Goal: Task Accomplishment & Management: Use online tool/utility

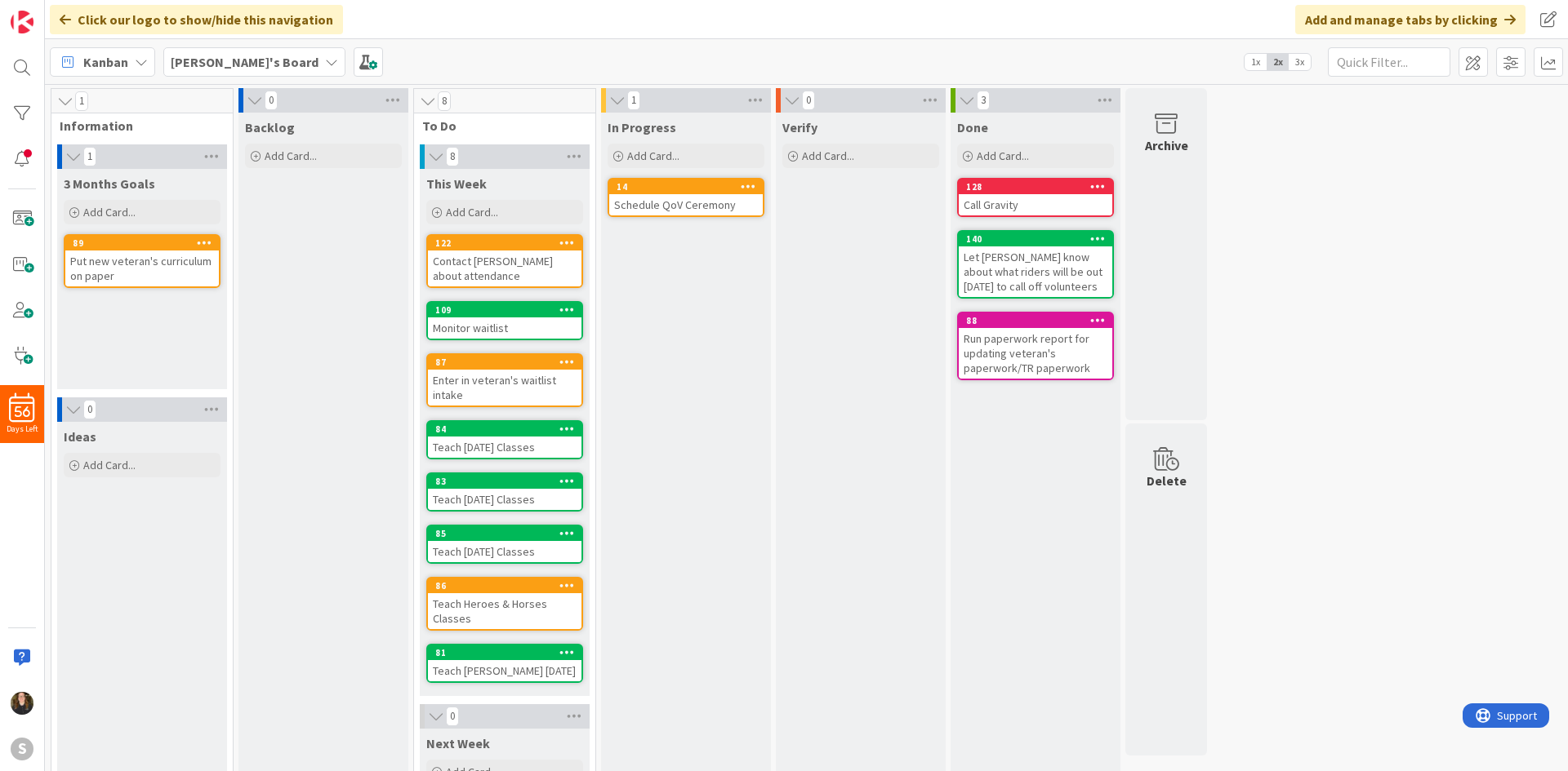
click at [325, 56] on icon at bounding box center [331, 62] width 13 height 13
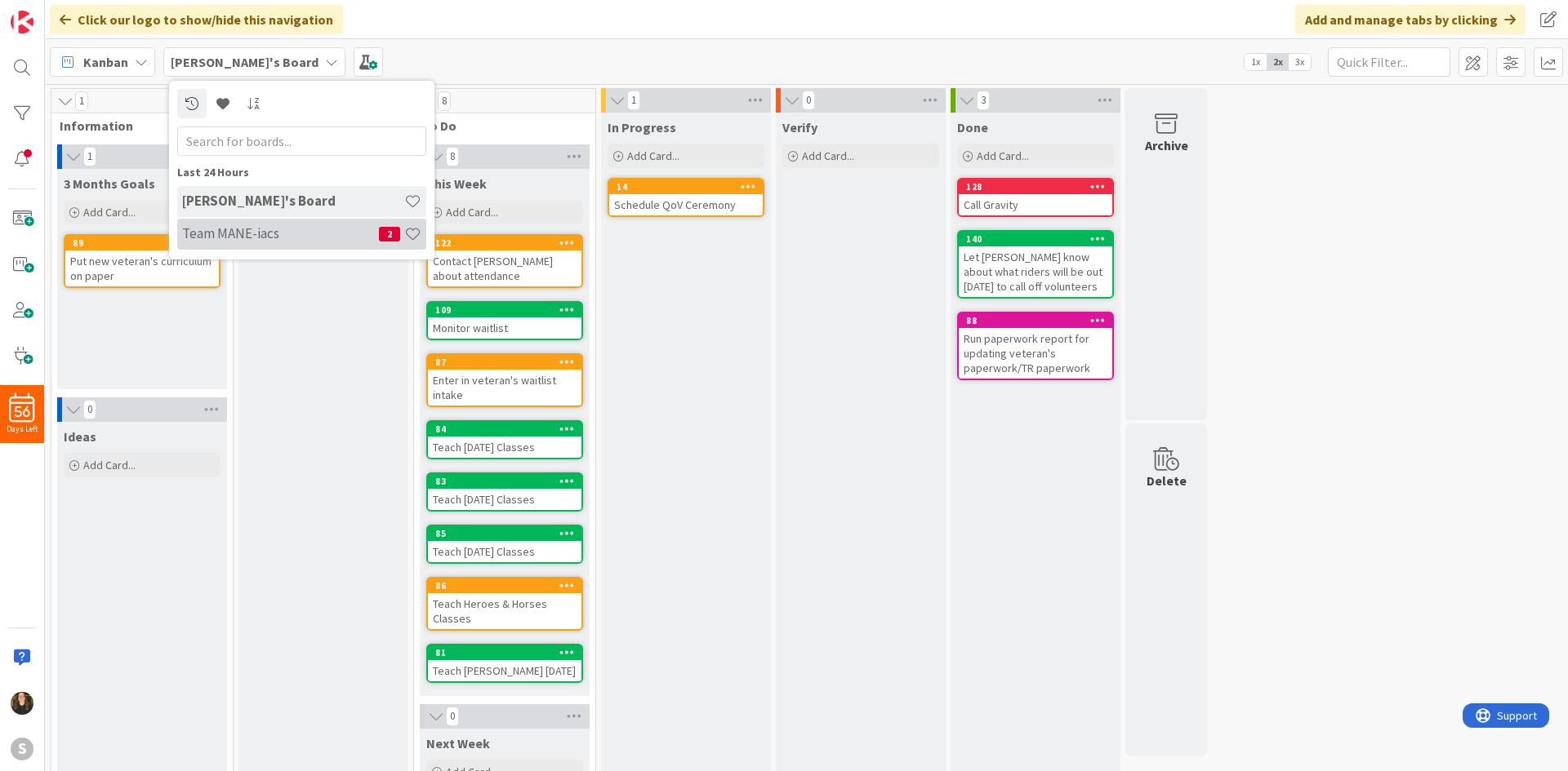
click at [306, 228] on h4 "Team MANE-iacs" at bounding box center [280, 233] width 197 height 17
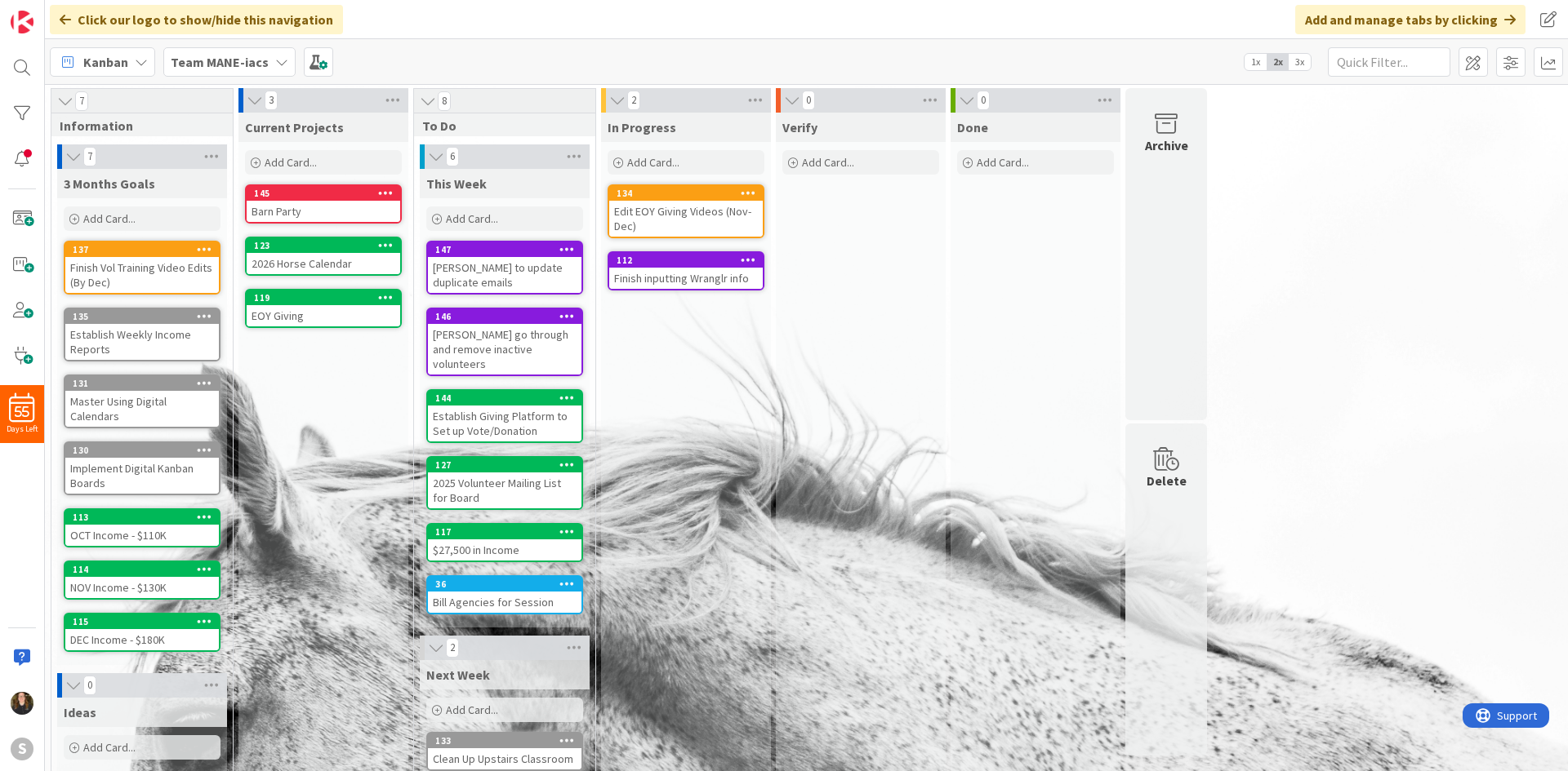
click at [668, 273] on div "Finish inputting Wranglr info" at bounding box center [685, 279] width 154 height 22
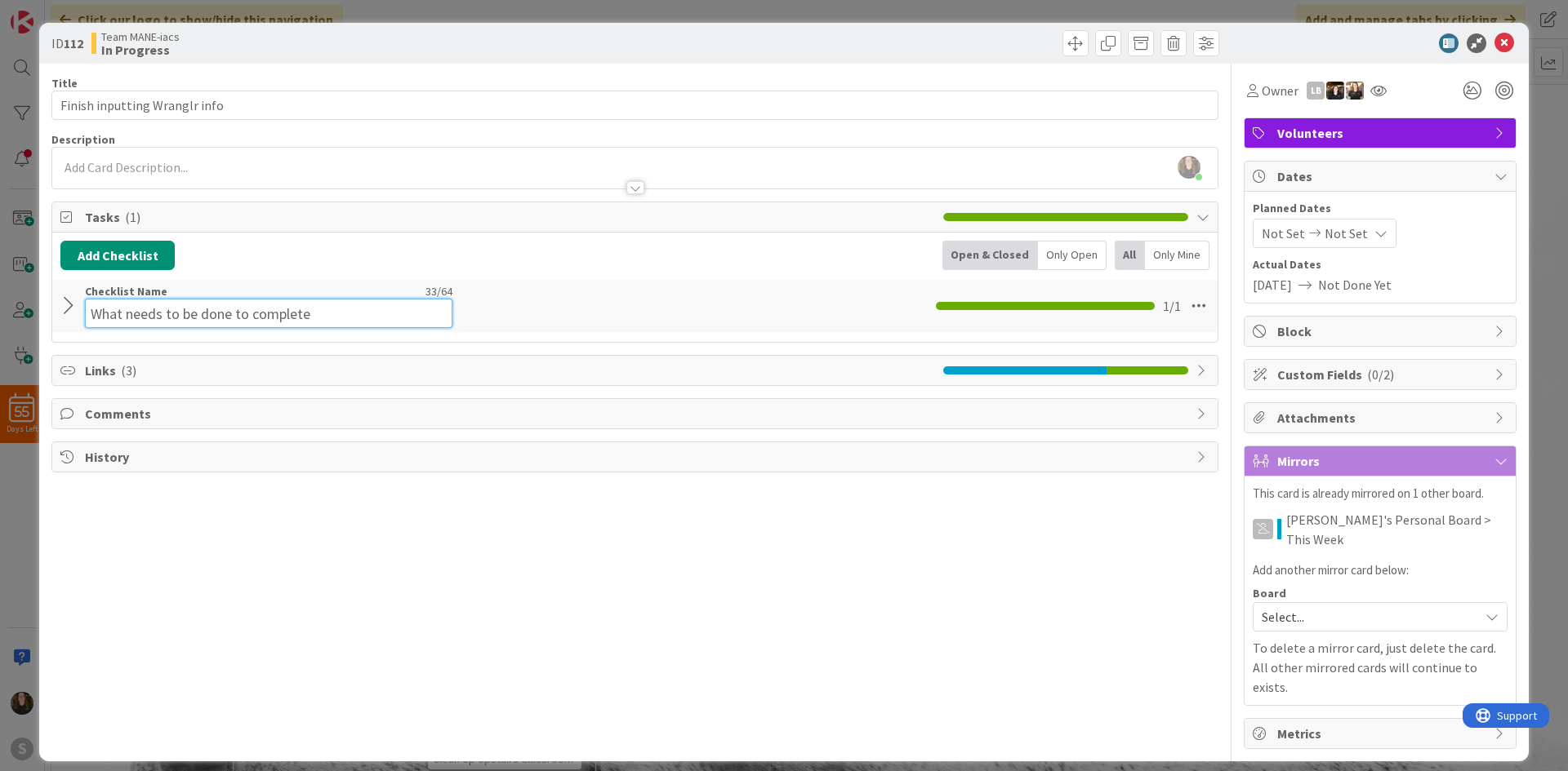
click at [300, 295] on div "Checklist Name 33 / 64 What needs to be done to complete" at bounding box center [268, 305] width 367 height 44
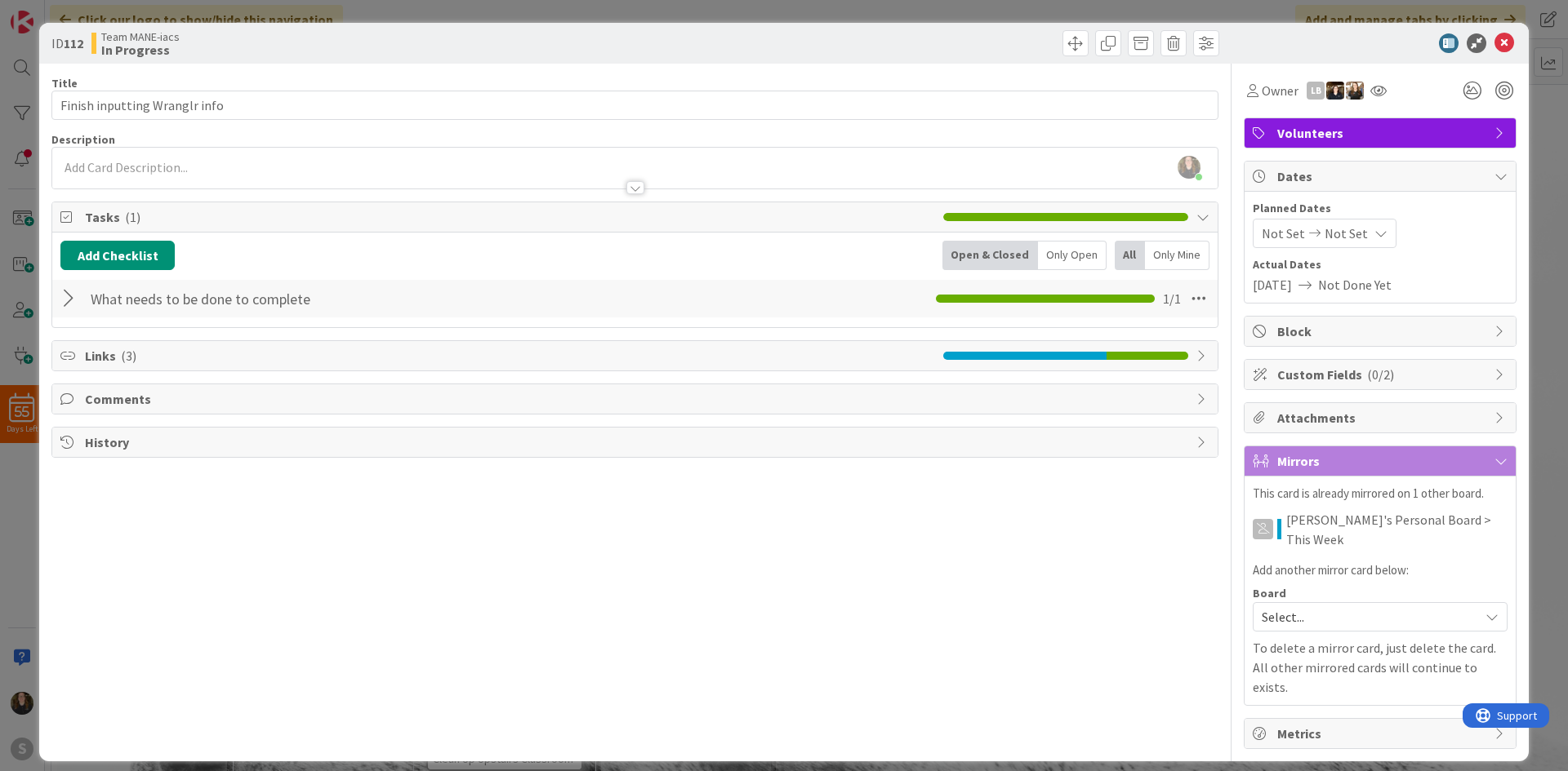
drag, startPoint x: 520, startPoint y: 288, endPoint x: 544, endPoint y: 293, distance: 24.5
click at [525, 288] on div "What needs to be done to complete Checklist Name 33 / 64 What needs to be done …" at bounding box center [634, 298] width 1166 height 37
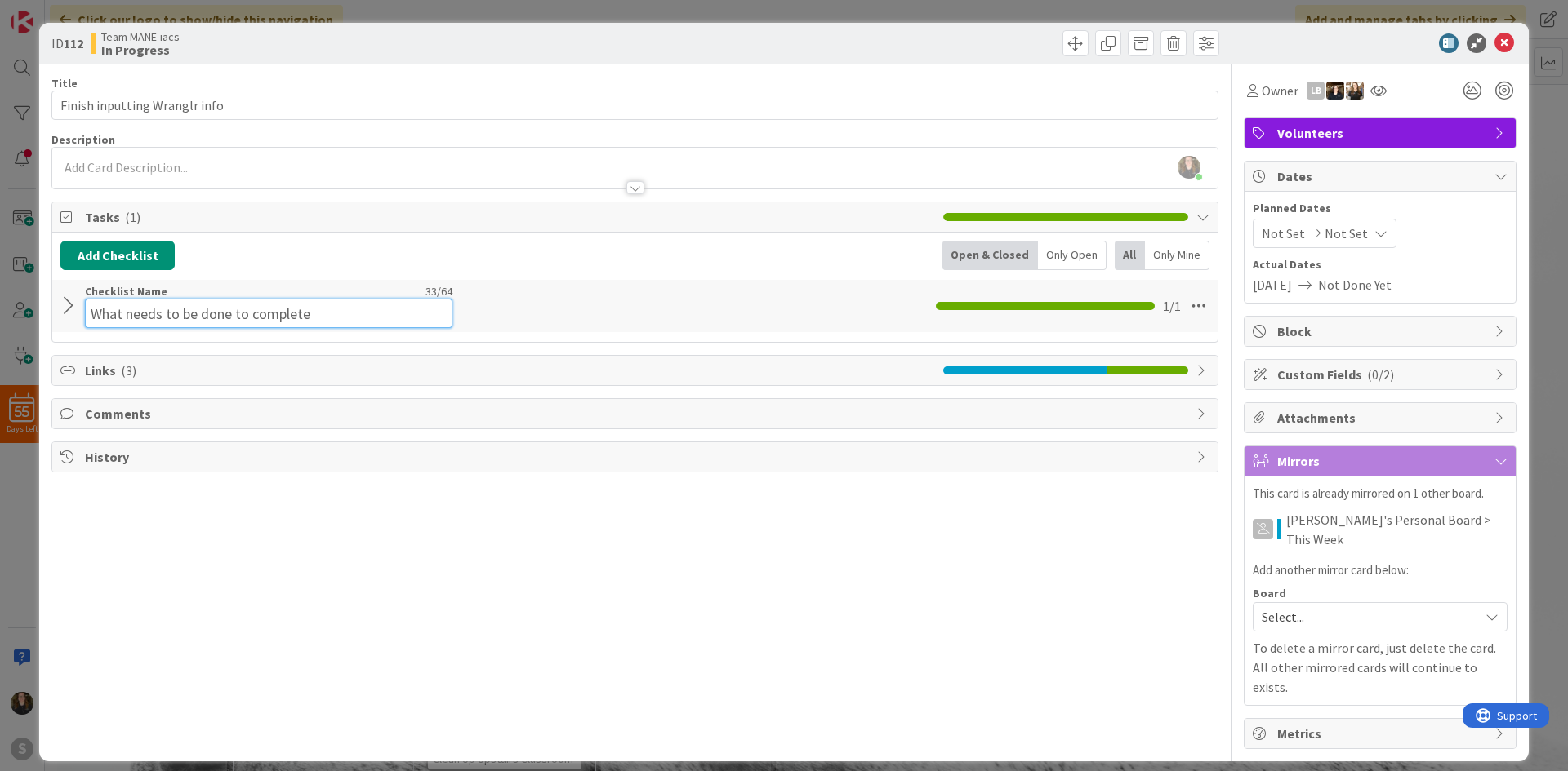
drag, startPoint x: 416, startPoint y: 301, endPoint x: 444, endPoint y: 298, distance: 28.2
click at [444, 298] on div "Checklist Name 33 / 64 What needs to be done to complete" at bounding box center [268, 305] width 367 height 44
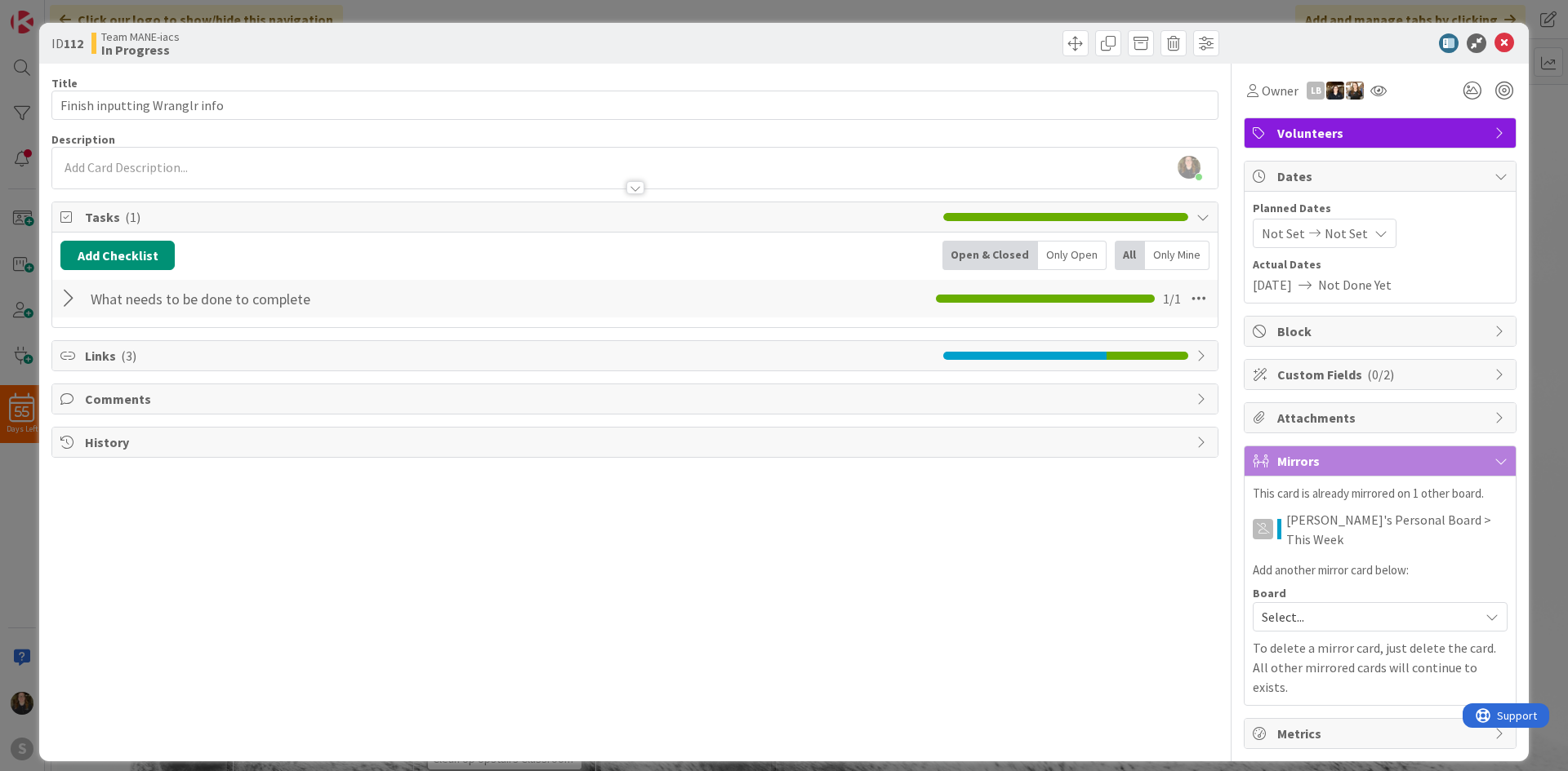
click at [550, 295] on div "What needs to be done to complete Checklist Name 33 / 64 What needs to be done …" at bounding box center [634, 298] width 1166 height 37
click at [64, 305] on div at bounding box center [71, 298] width 22 height 29
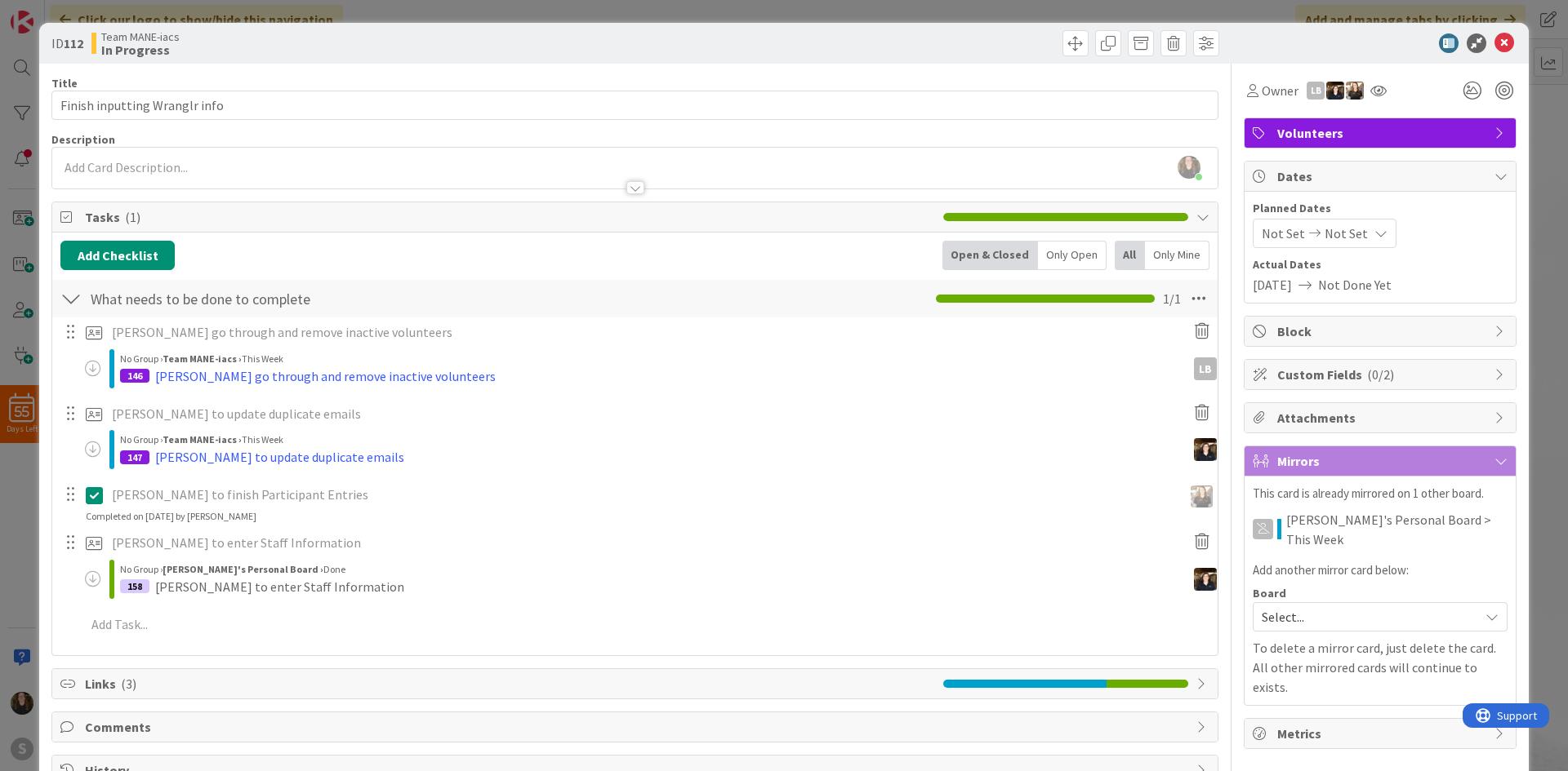
click at [309, 512] on div "[PERSON_NAME] to finish Participant Entries Update Cancel Completed on [DATE] b…" at bounding box center [634, 502] width 1164 height 43
click at [1505, 36] on div "ID 112 Team MANE-iacs In Progress" at bounding box center [784, 43] width 1490 height 41
click at [1497, 41] on icon at bounding box center [1504, 43] width 20 height 20
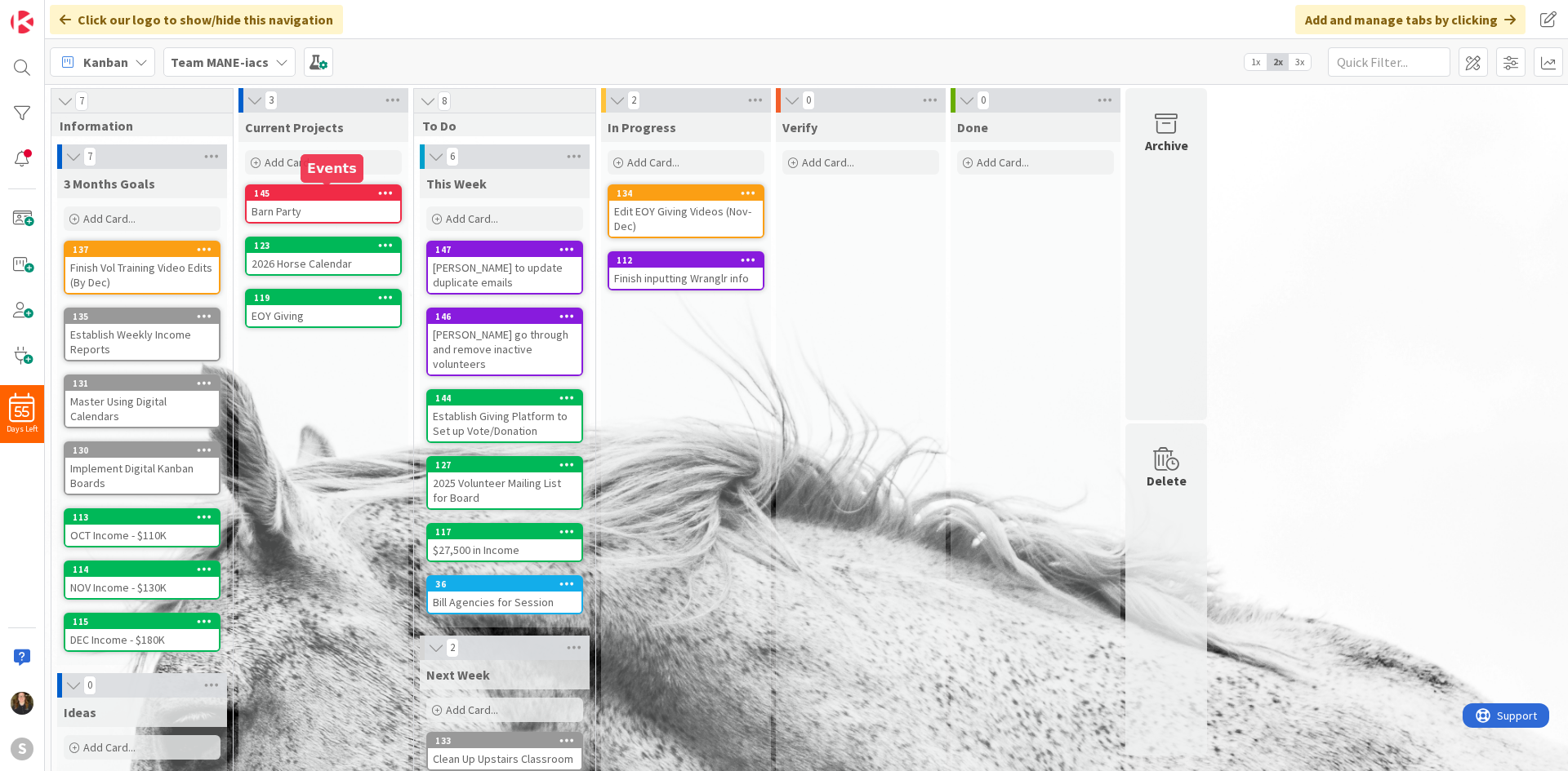
click at [321, 198] on div "145" at bounding box center [326, 194] width 146 height 12
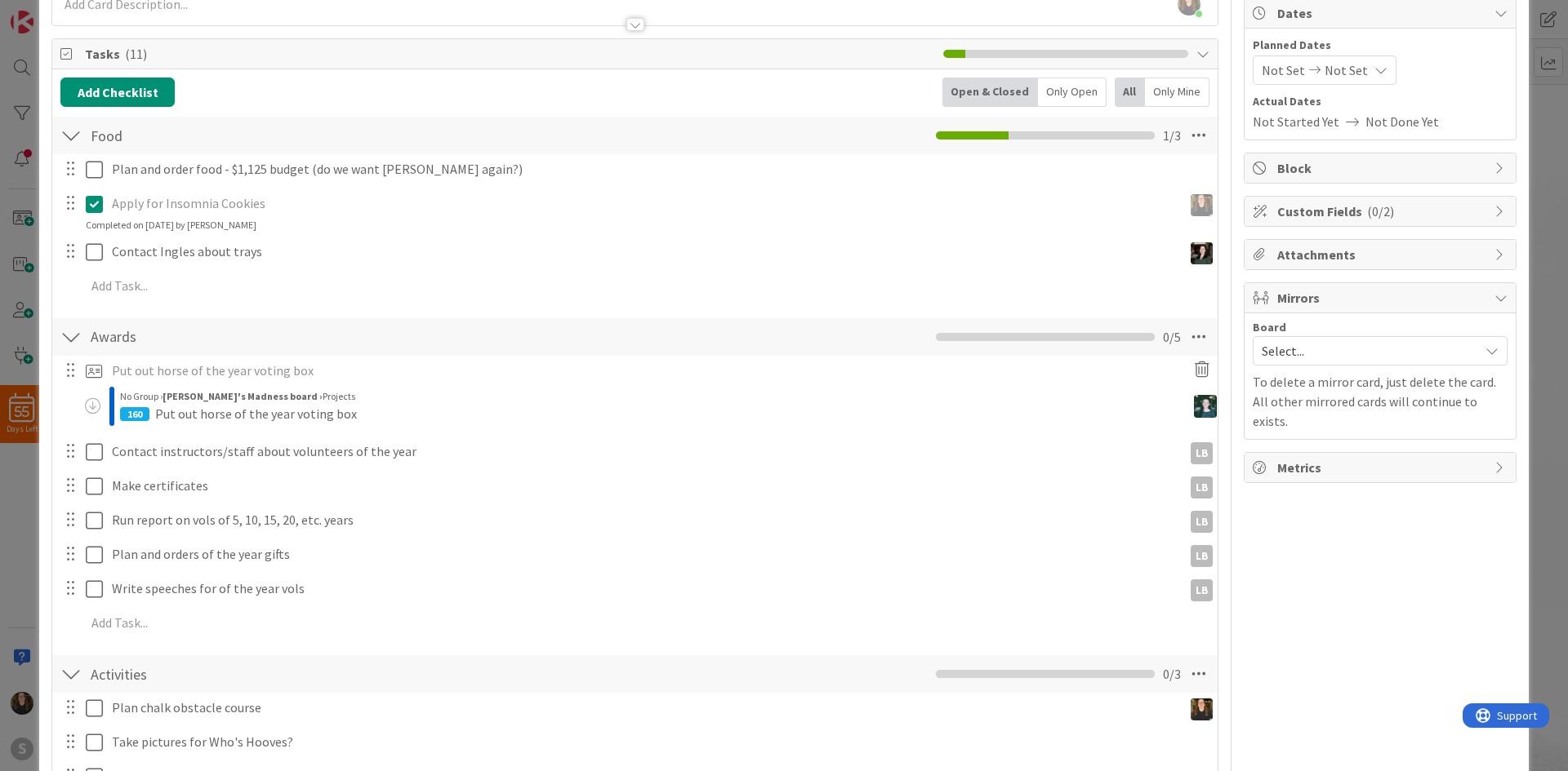
scroll to position [245, 0]
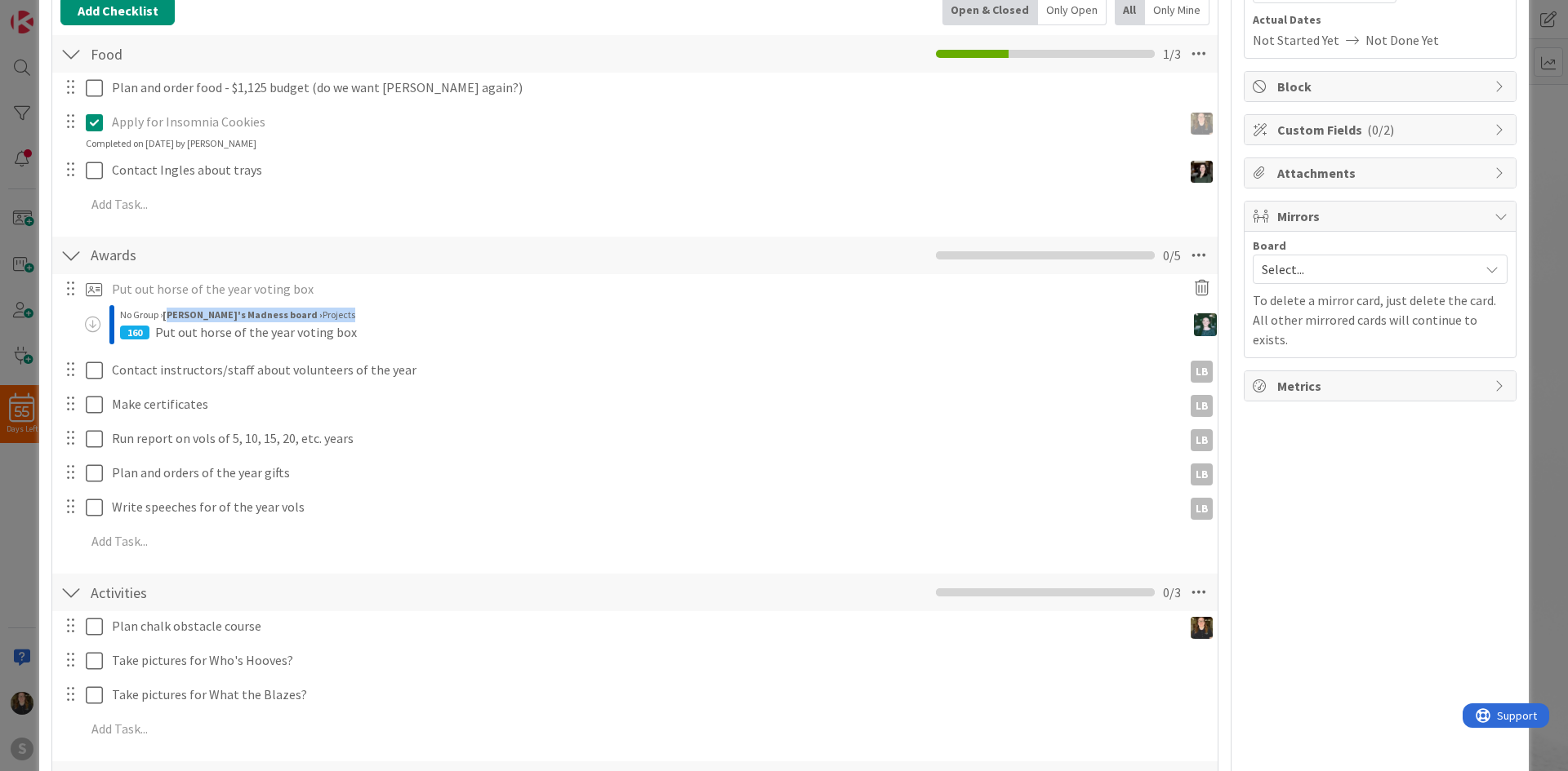
drag, startPoint x: 169, startPoint y: 316, endPoint x: 308, endPoint y: 314, distance: 139.0
click at [308, 314] on div "No Group › [PERSON_NAME]'s Madness board › Projects" at bounding box center [657, 315] width 1074 height 15
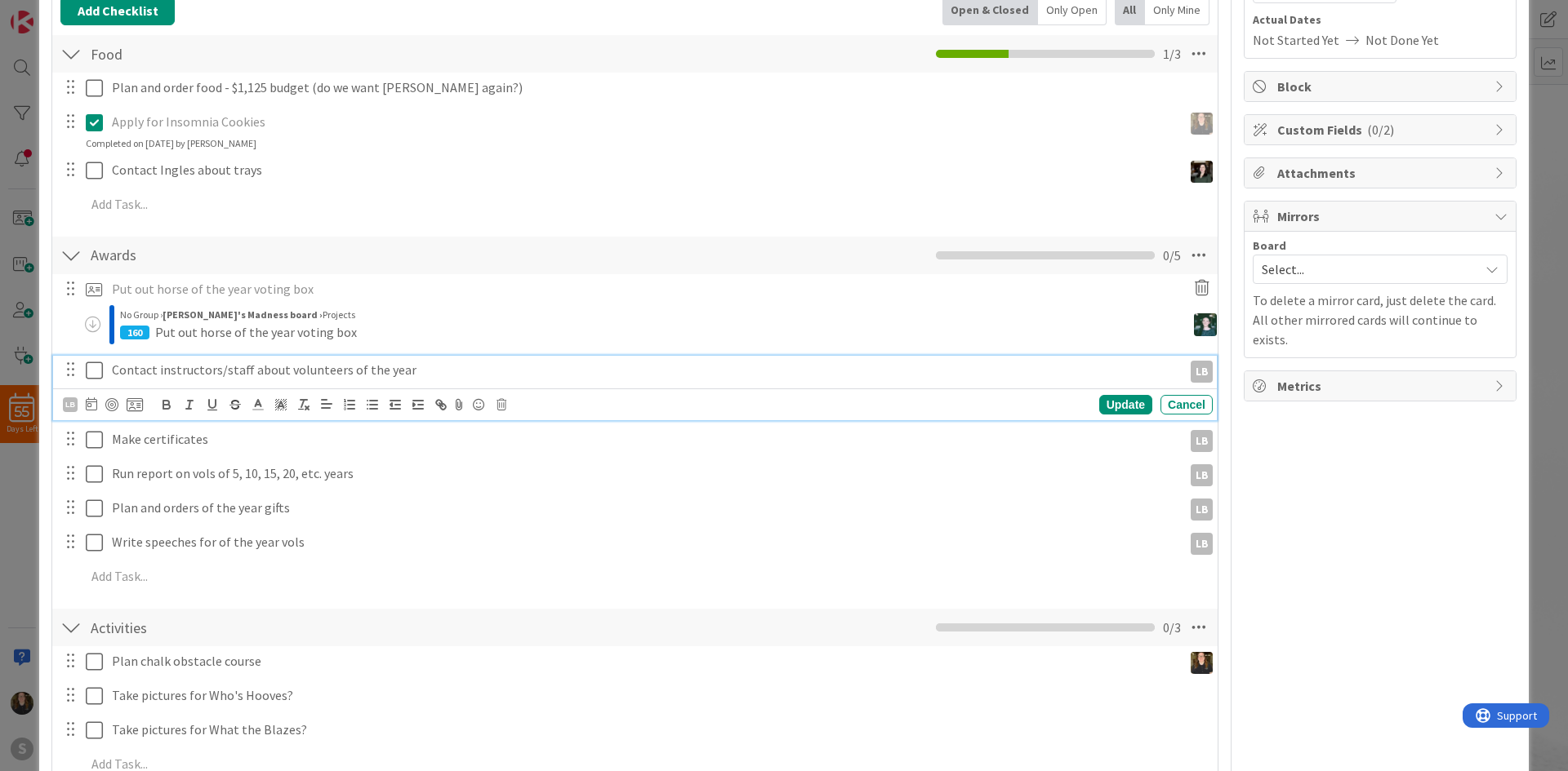
click at [340, 358] on div "Contact instructors/staff about volunteers of the year" at bounding box center [644, 370] width 1077 height 28
click at [346, 328] on div "Put out horse of the year voting box" at bounding box center [256, 333] width 202 height 20
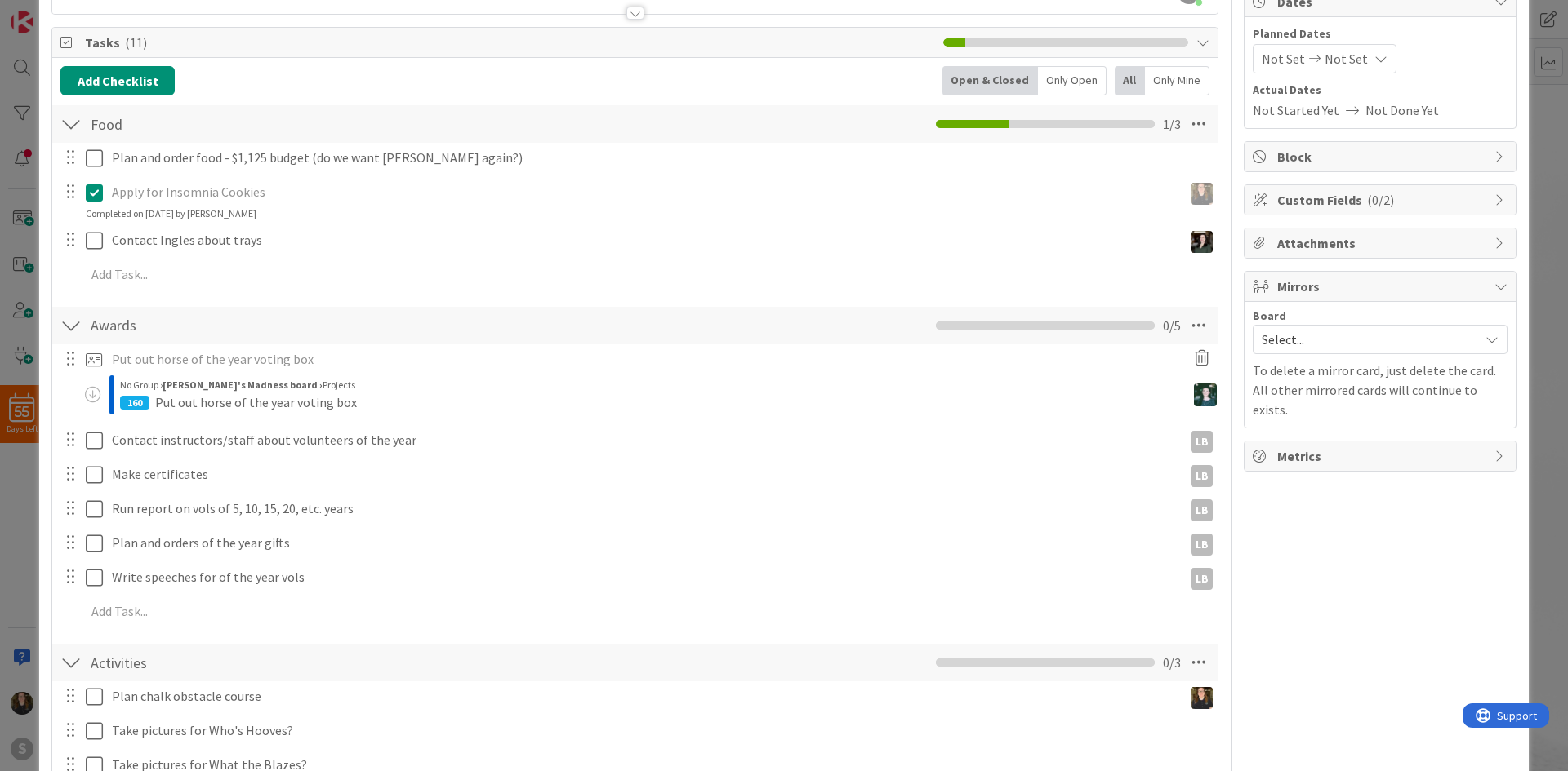
scroll to position [0, 0]
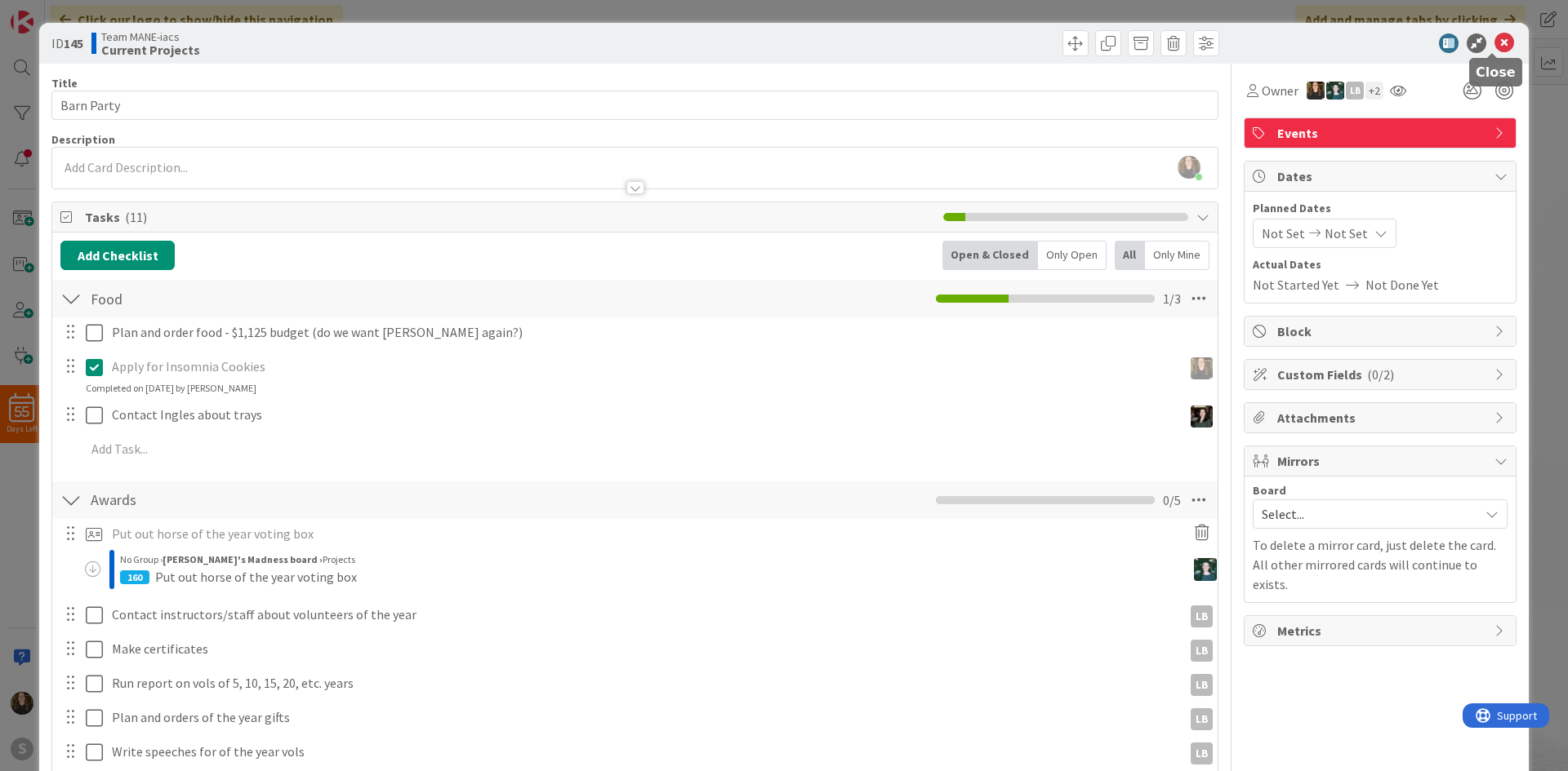
click at [1495, 44] on icon at bounding box center [1504, 43] width 20 height 20
